Goal: Task Accomplishment & Management: Complete application form

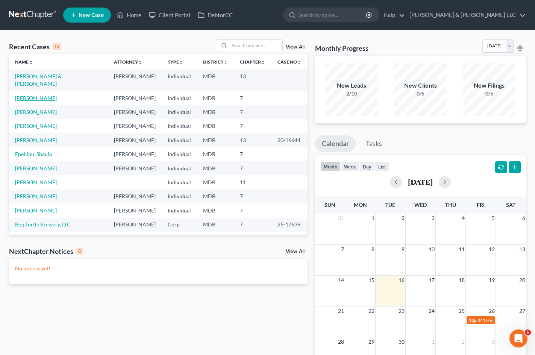
click at [37, 99] on link "[PERSON_NAME]" at bounding box center [36, 98] width 42 height 6
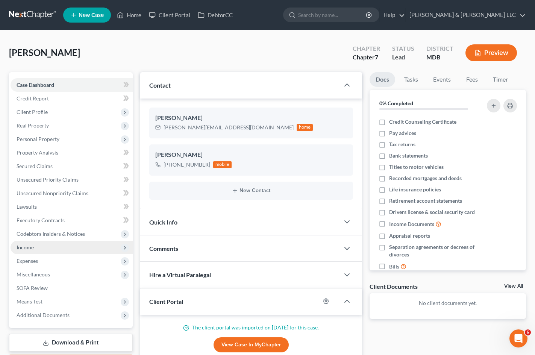
click at [73, 245] on span "Income" at bounding box center [72, 248] width 122 height 14
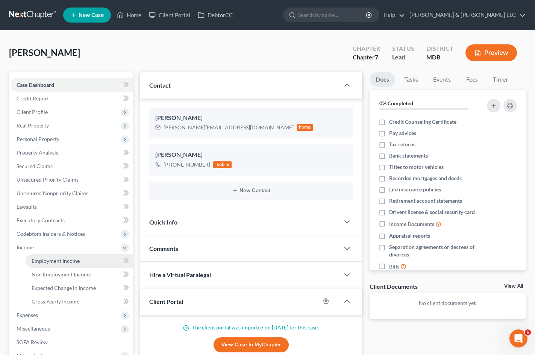
click at [77, 260] on span "Employment Income" at bounding box center [56, 261] width 48 height 6
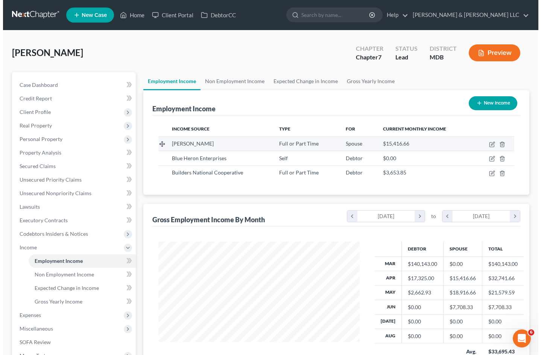
scroll to position [135, 217]
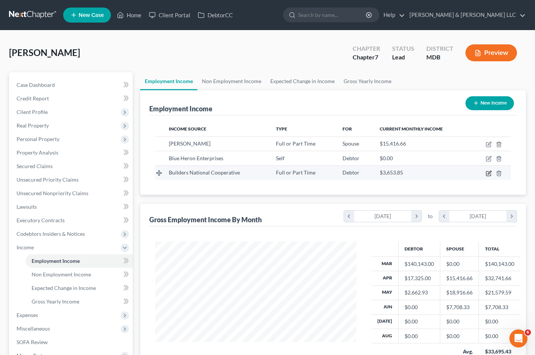
click at [489, 171] on icon "button" at bounding box center [489, 173] width 6 height 6
select select "0"
select select "21"
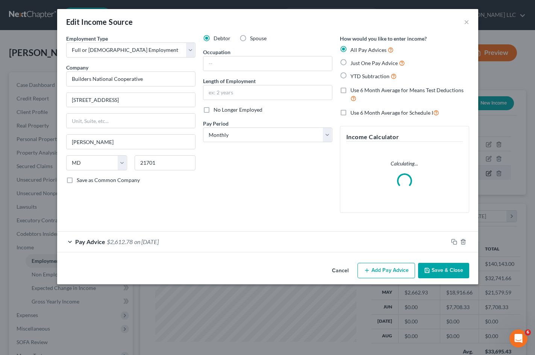
scroll to position [135, 219]
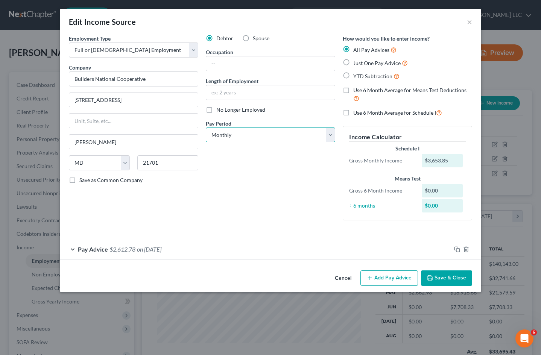
click at [289, 136] on select "Select Monthly Twice Monthly Every Other Week Weekly" at bounding box center [270, 135] width 129 height 15
click at [302, 133] on select "Select Monthly Twice Monthly Every Other Week Weekly" at bounding box center [270, 135] width 129 height 15
click at [241, 131] on select "Select Monthly Twice Monthly Every Other Week Weekly" at bounding box center [270, 135] width 129 height 15
select select "2"
click at [206, 128] on select "Select Monthly Twice Monthly Every Other Week Weekly" at bounding box center [270, 135] width 129 height 15
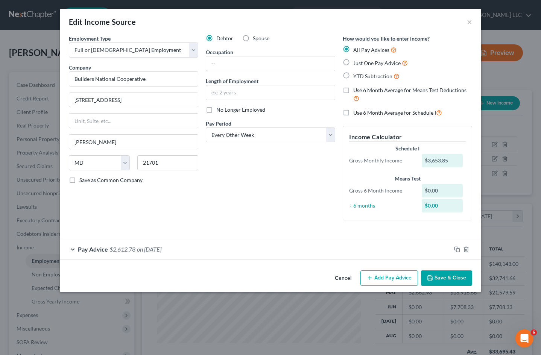
click at [311, 184] on div "Debtor Spouse Occupation Length of Employment No Longer Employed Pay Period * S…" at bounding box center [270, 131] width 137 height 192
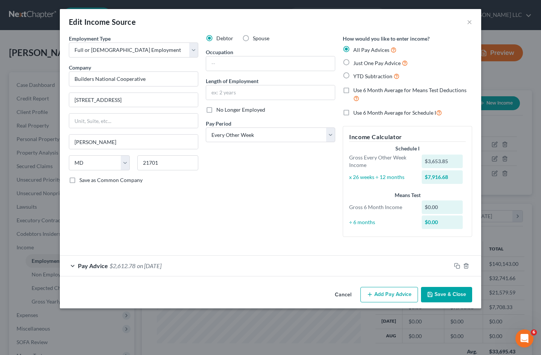
click at [353, 91] on label "Use 6 Month Average for Means Test Deductions" at bounding box center [412, 95] width 119 height 16
click at [356, 91] on input "Use 6 Month Average for Means Test Deductions" at bounding box center [358, 89] width 5 height 5
checkbox input "true"
click at [304, 94] on input "text" at bounding box center [270, 92] width 129 height 14
type input "1 month"
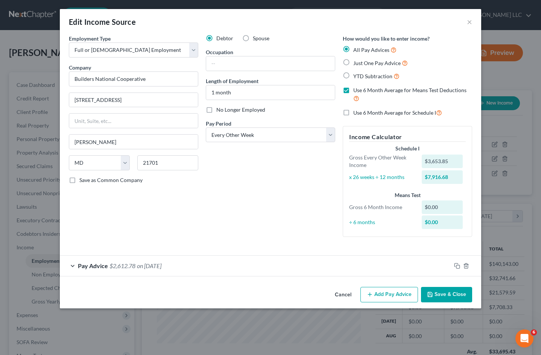
click at [444, 295] on button "Save & Close" at bounding box center [446, 295] width 51 height 16
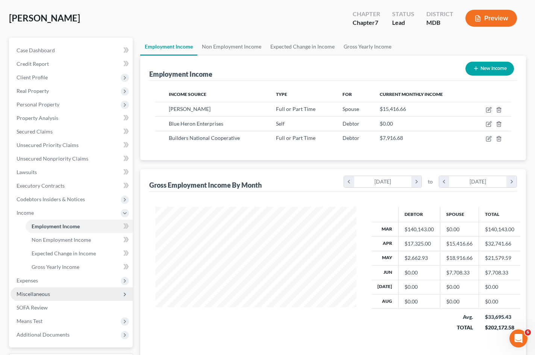
scroll to position [38, 0]
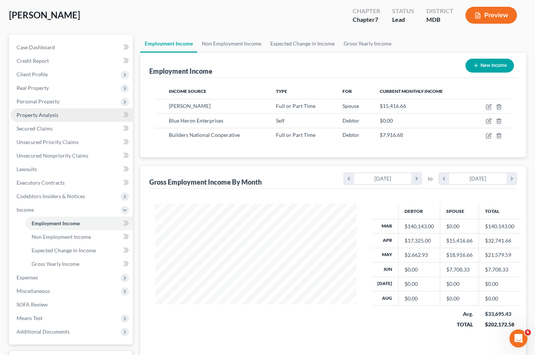
click at [65, 120] on link "Property Analysis" at bounding box center [72, 115] width 122 height 14
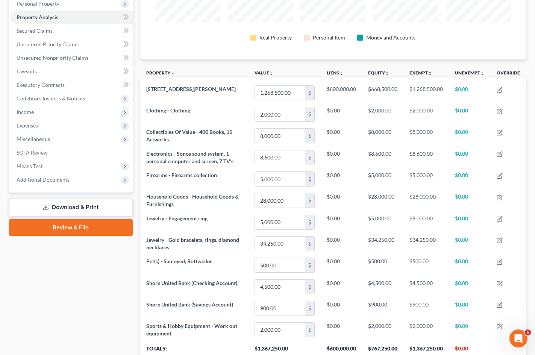
scroll to position [150, 0]
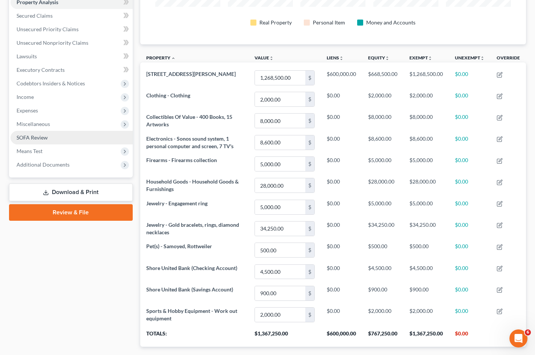
click at [85, 135] on link "SOFA Review" at bounding box center [72, 138] width 122 height 14
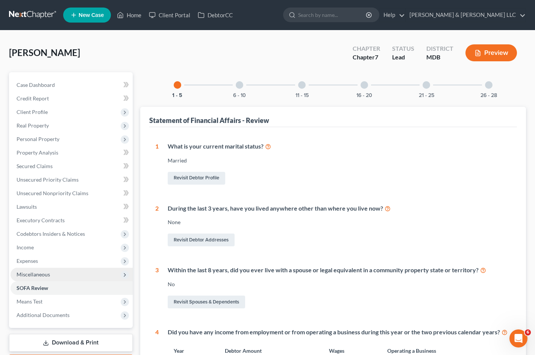
click at [70, 274] on span "Miscellaneous" at bounding box center [72, 275] width 122 height 14
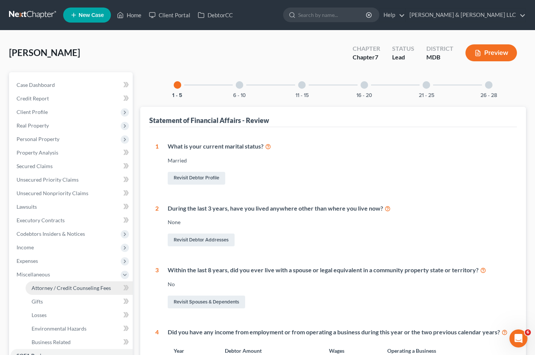
click at [71, 290] on span "Attorney / Credit Counseling Fees" at bounding box center [71, 288] width 79 height 6
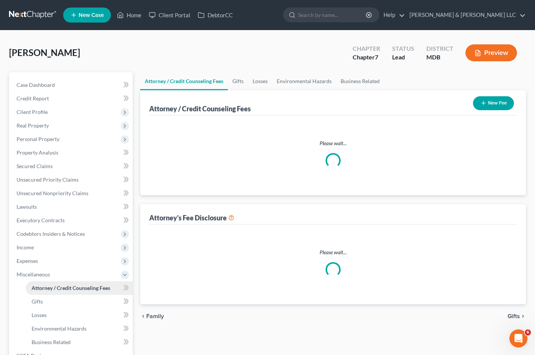
select select "11"
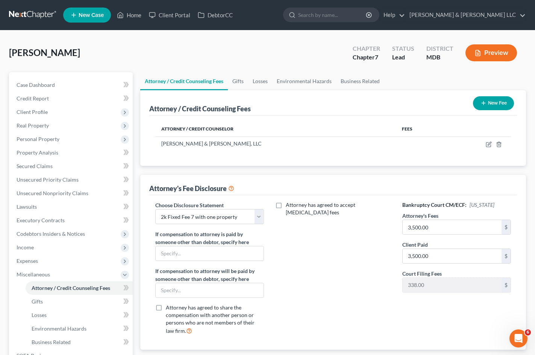
click at [502, 52] on button "Preview" at bounding box center [492, 52] width 52 height 17
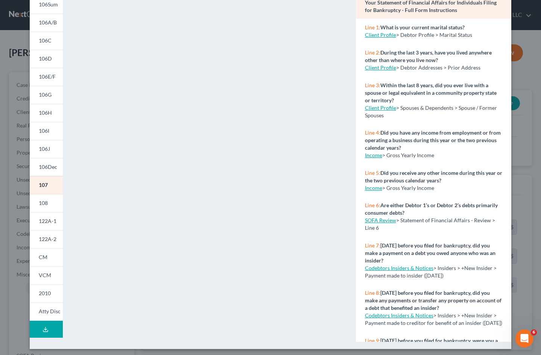
scroll to position [69, 0]
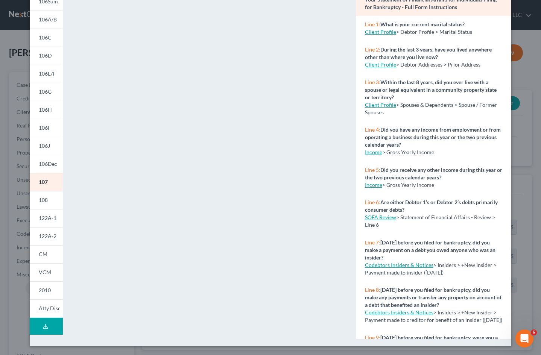
click at [44, 322] on button "Download Draft" at bounding box center [46, 326] width 33 height 17
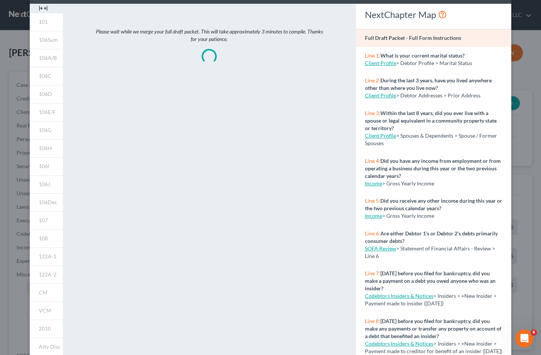
scroll to position [0, 0]
